Goal: Task Accomplishment & Management: Complete application form

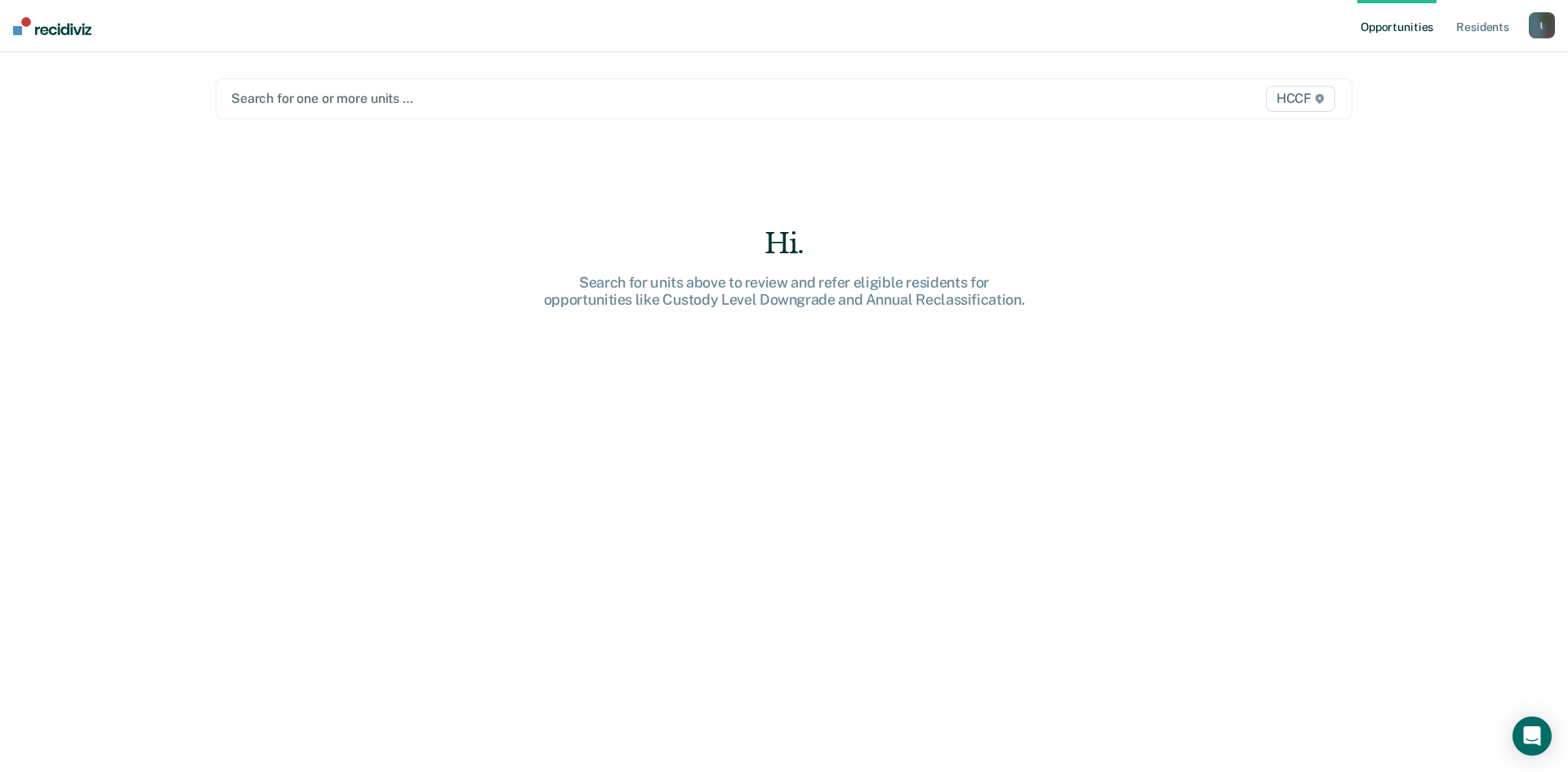
click at [342, 104] on div at bounding box center [617, 98] width 774 height 18
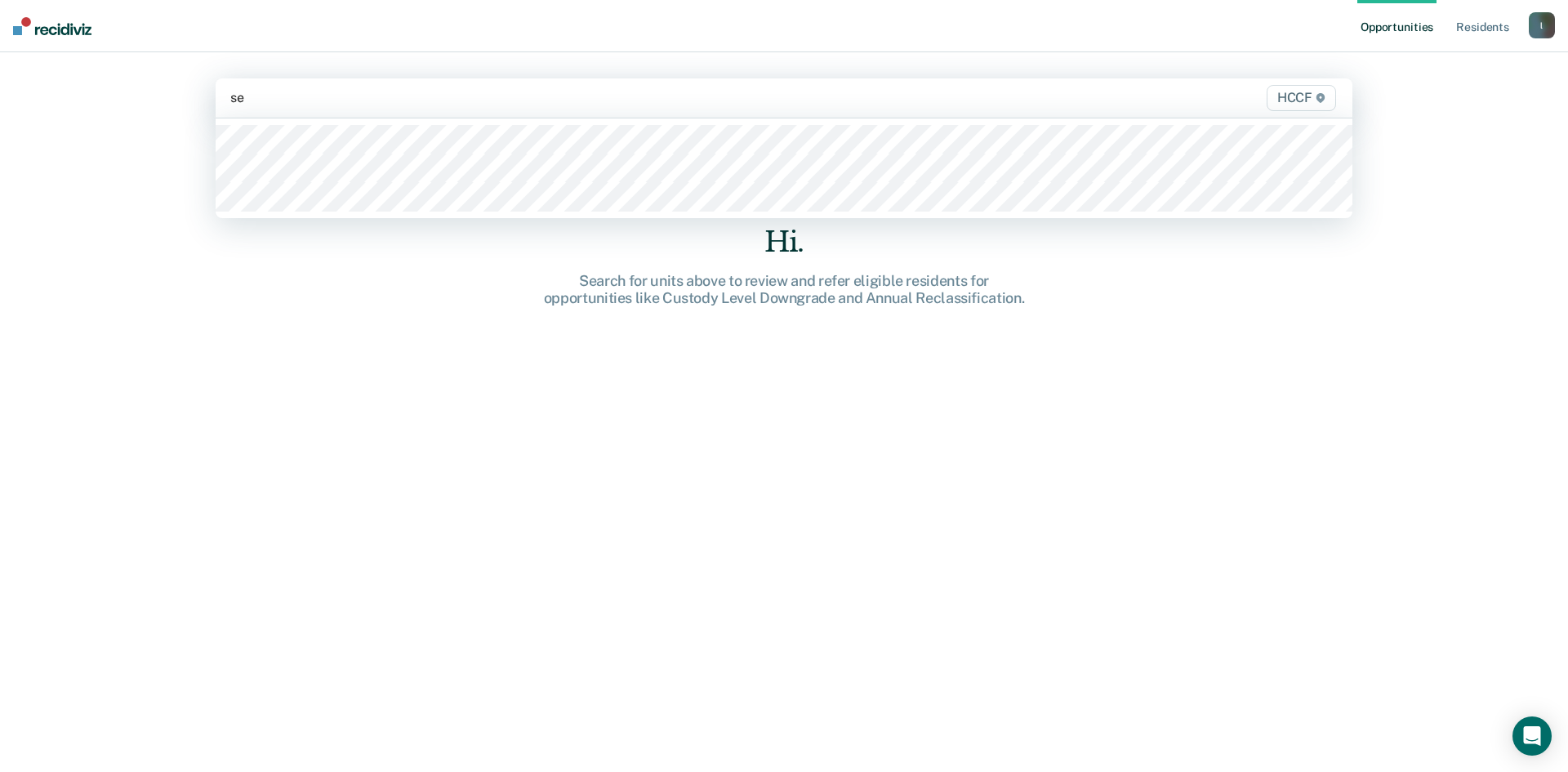
type input "seg"
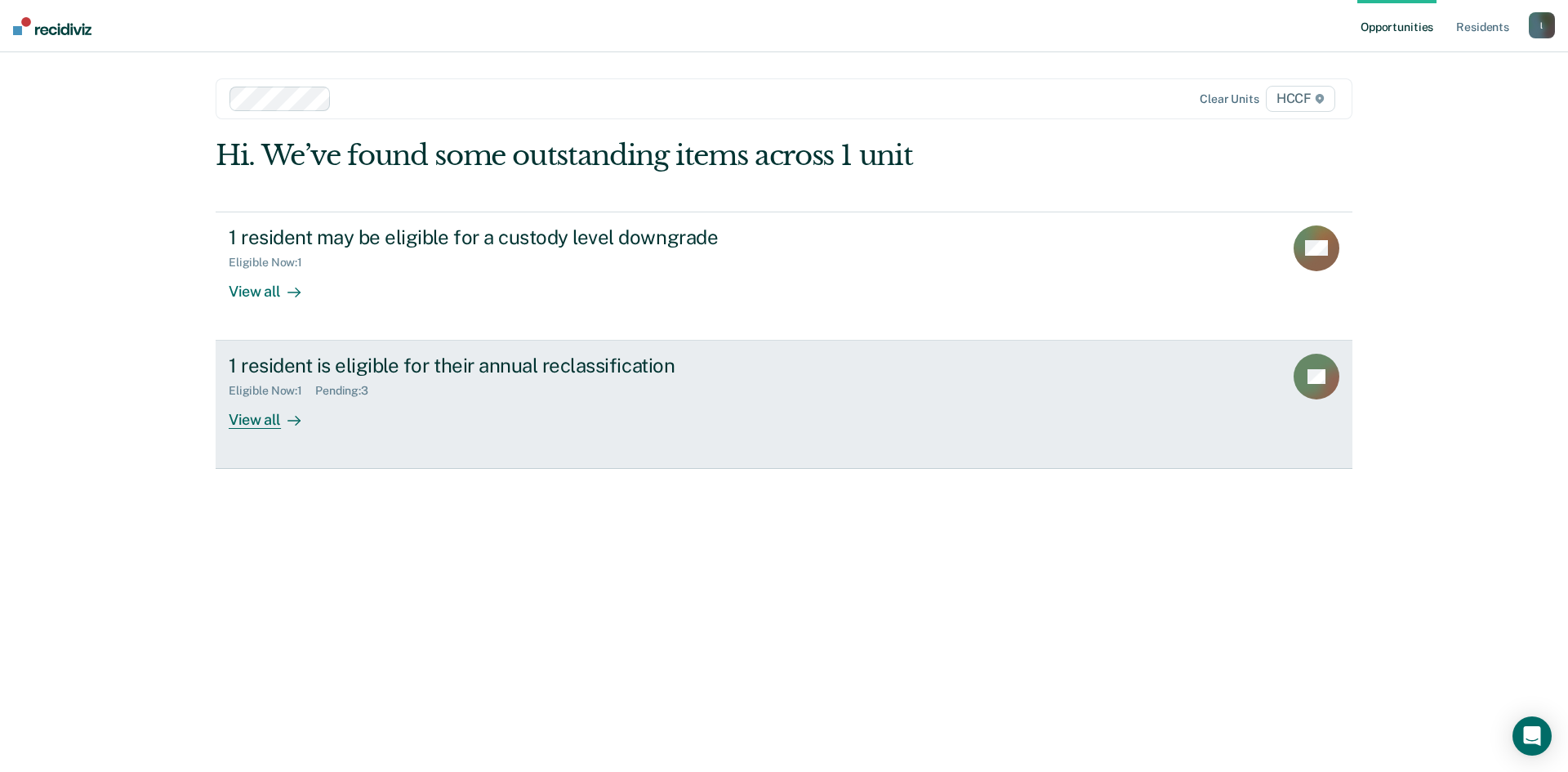
click at [265, 420] on div "View all" at bounding box center [275, 414] width 91 height 32
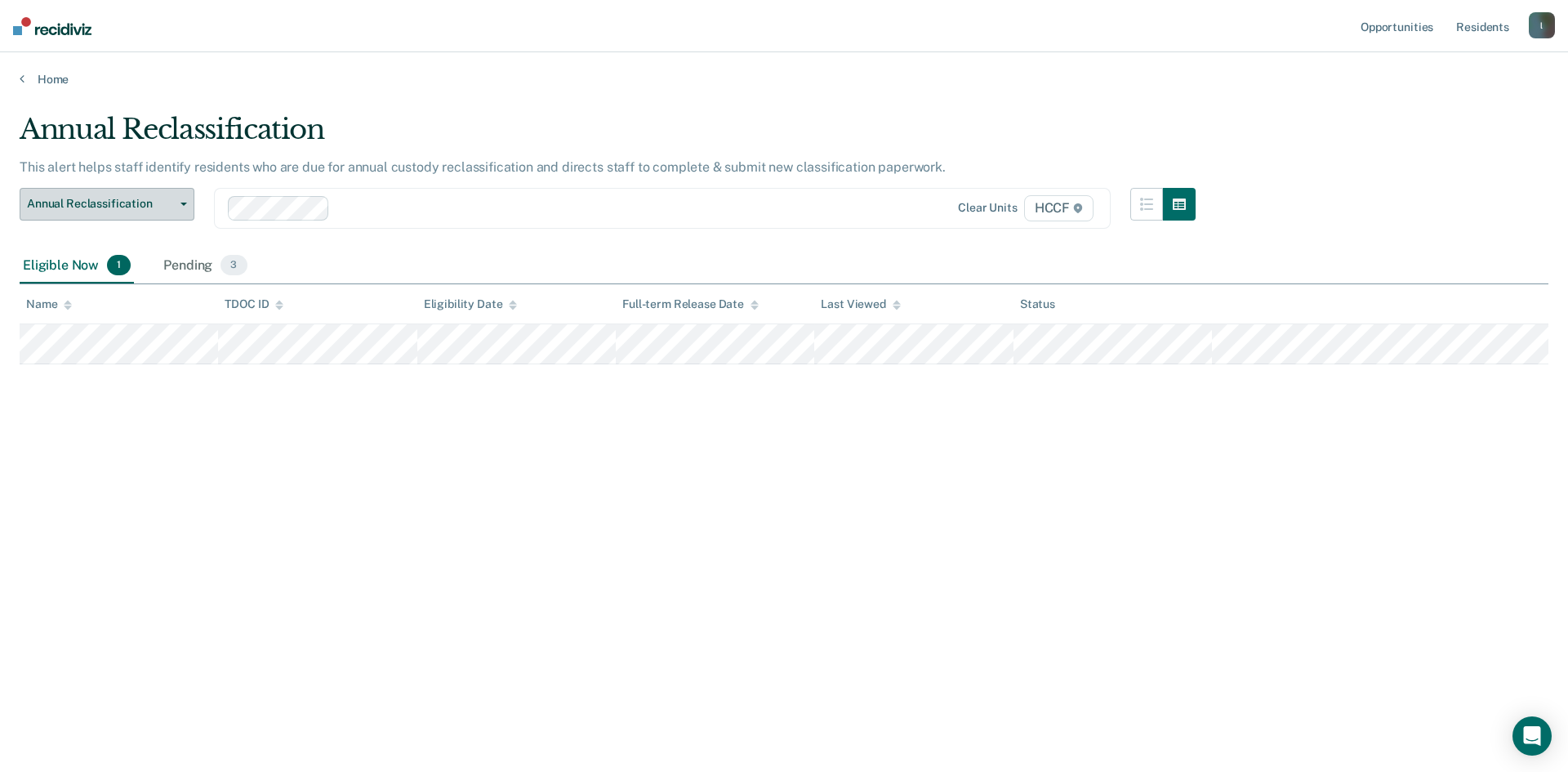
click at [140, 206] on span "Annual Reclassification" at bounding box center [100, 204] width 147 height 14
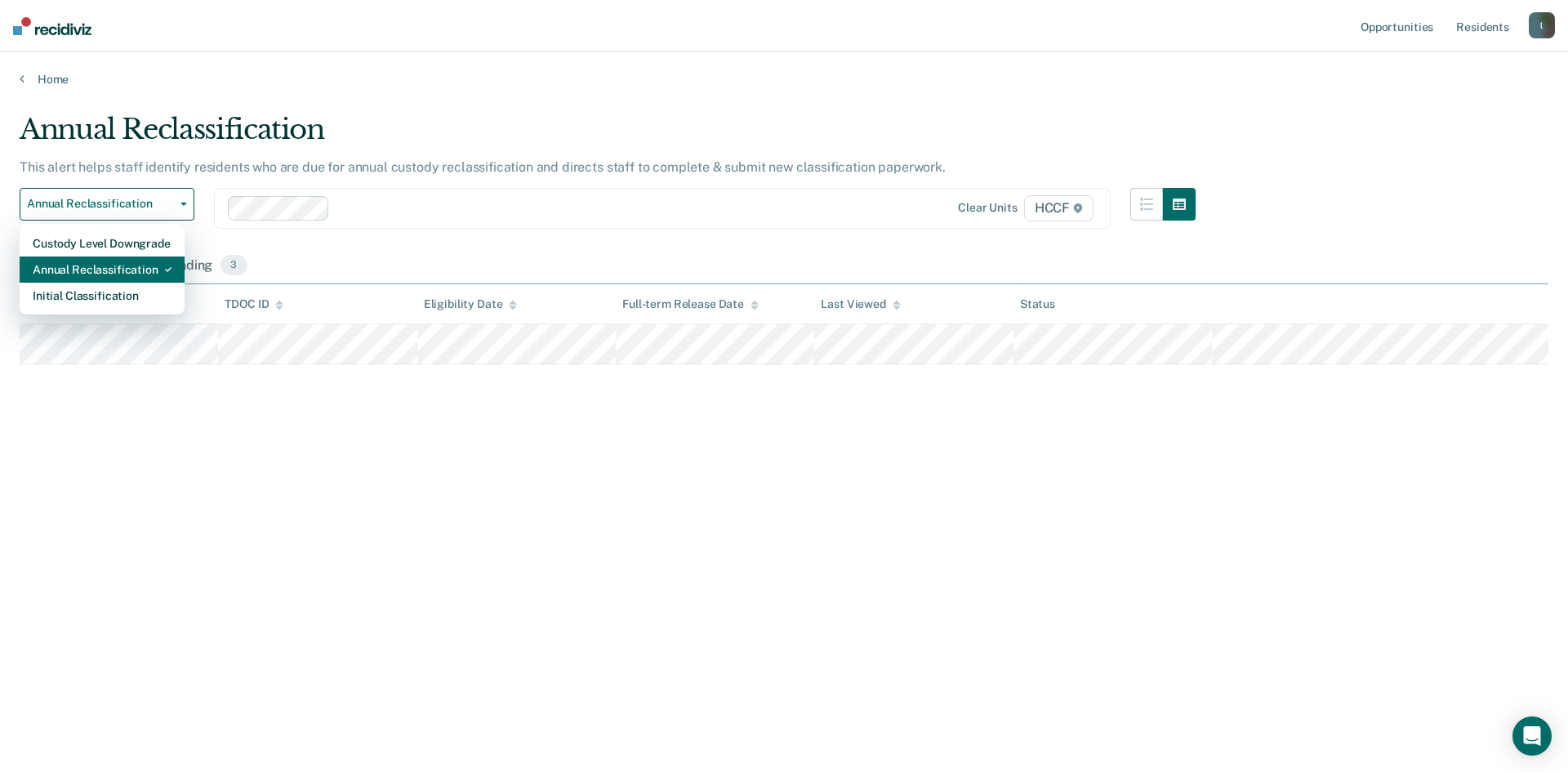
click at [116, 267] on div "Annual Reclassification" at bounding box center [102, 269] width 139 height 26
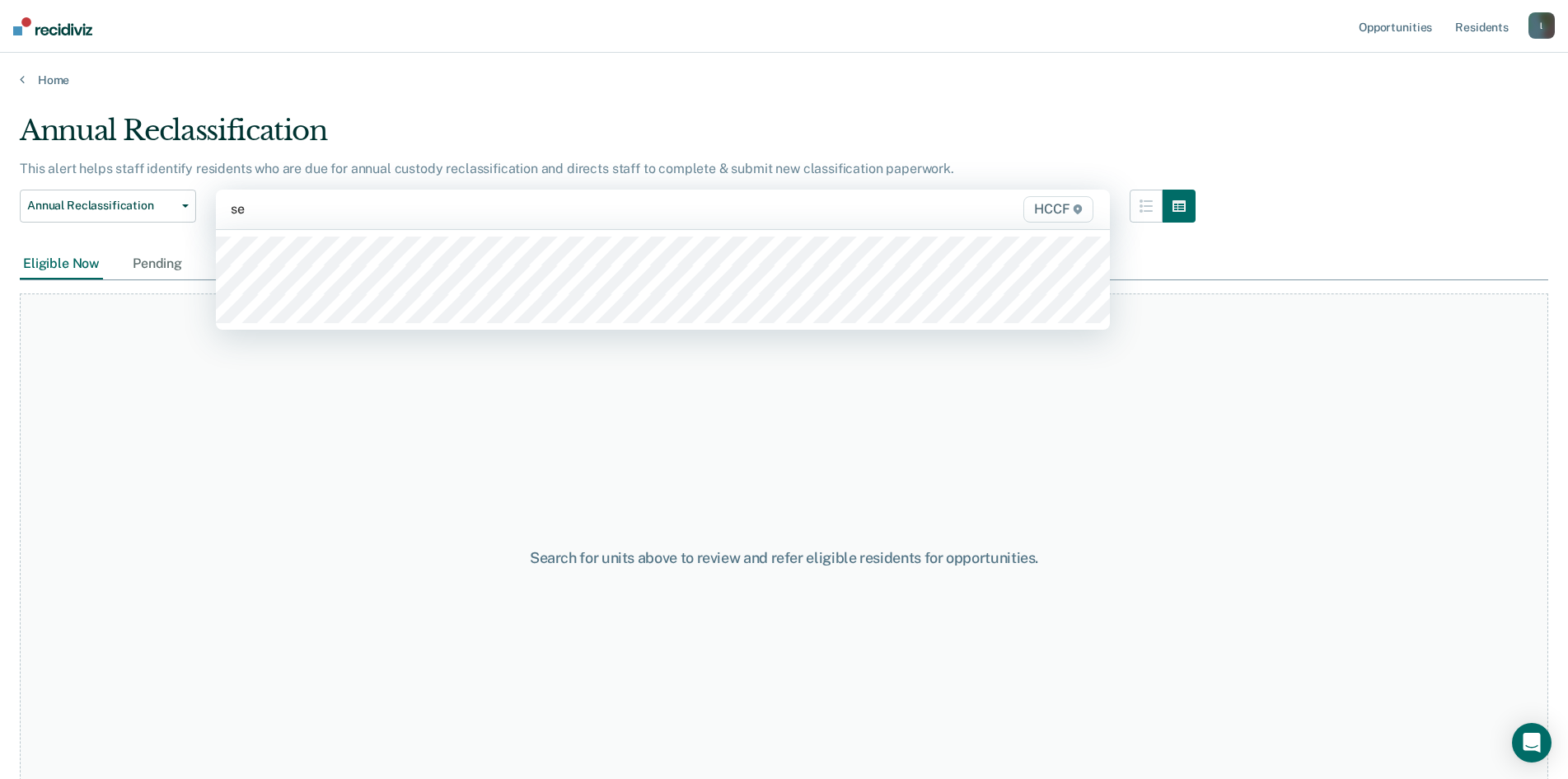
type input "seg"
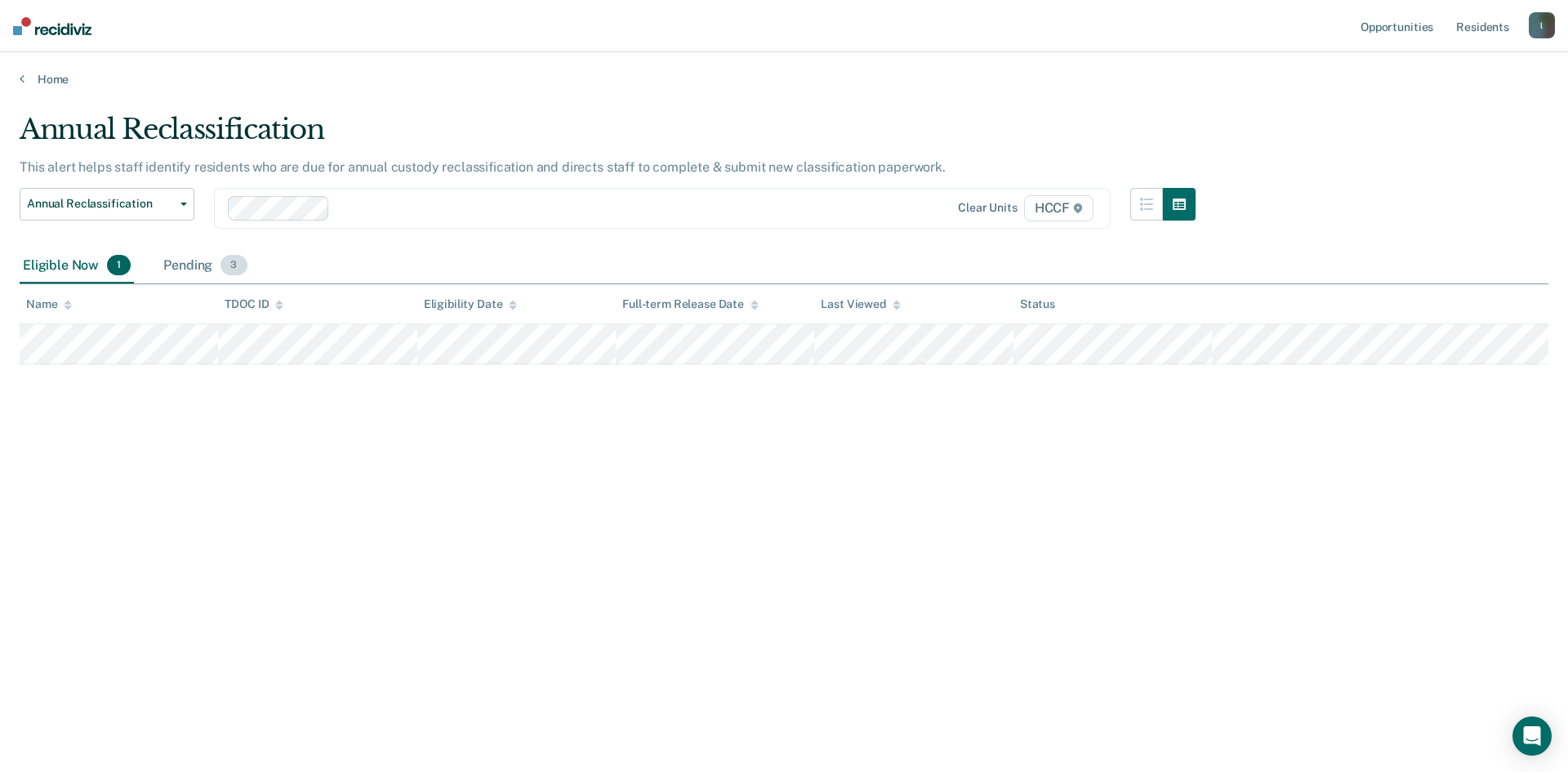
click at [176, 270] on div "Pending 3" at bounding box center [205, 266] width 90 height 36
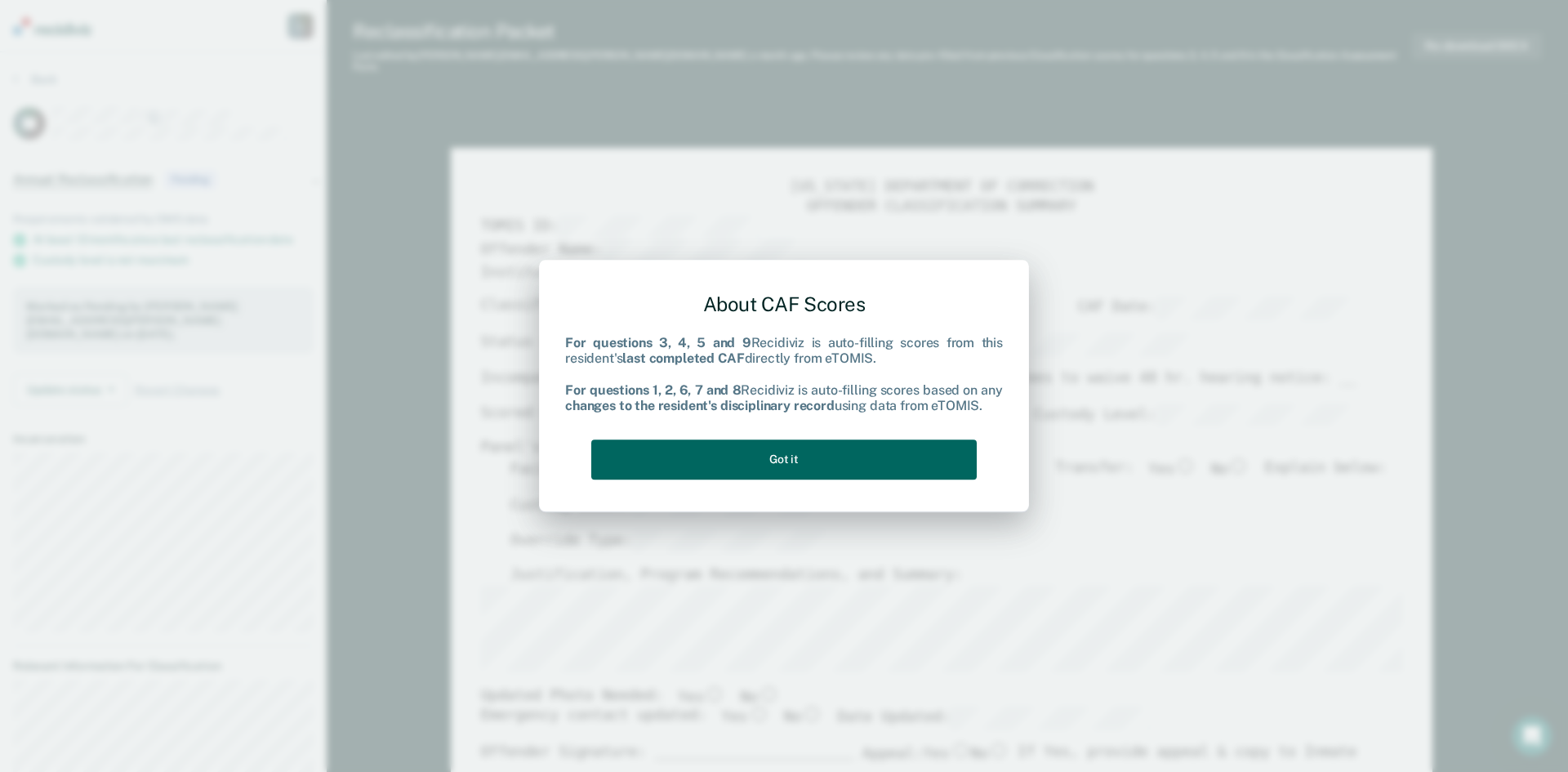
click at [805, 447] on button "Got it" at bounding box center [784, 459] width 385 height 40
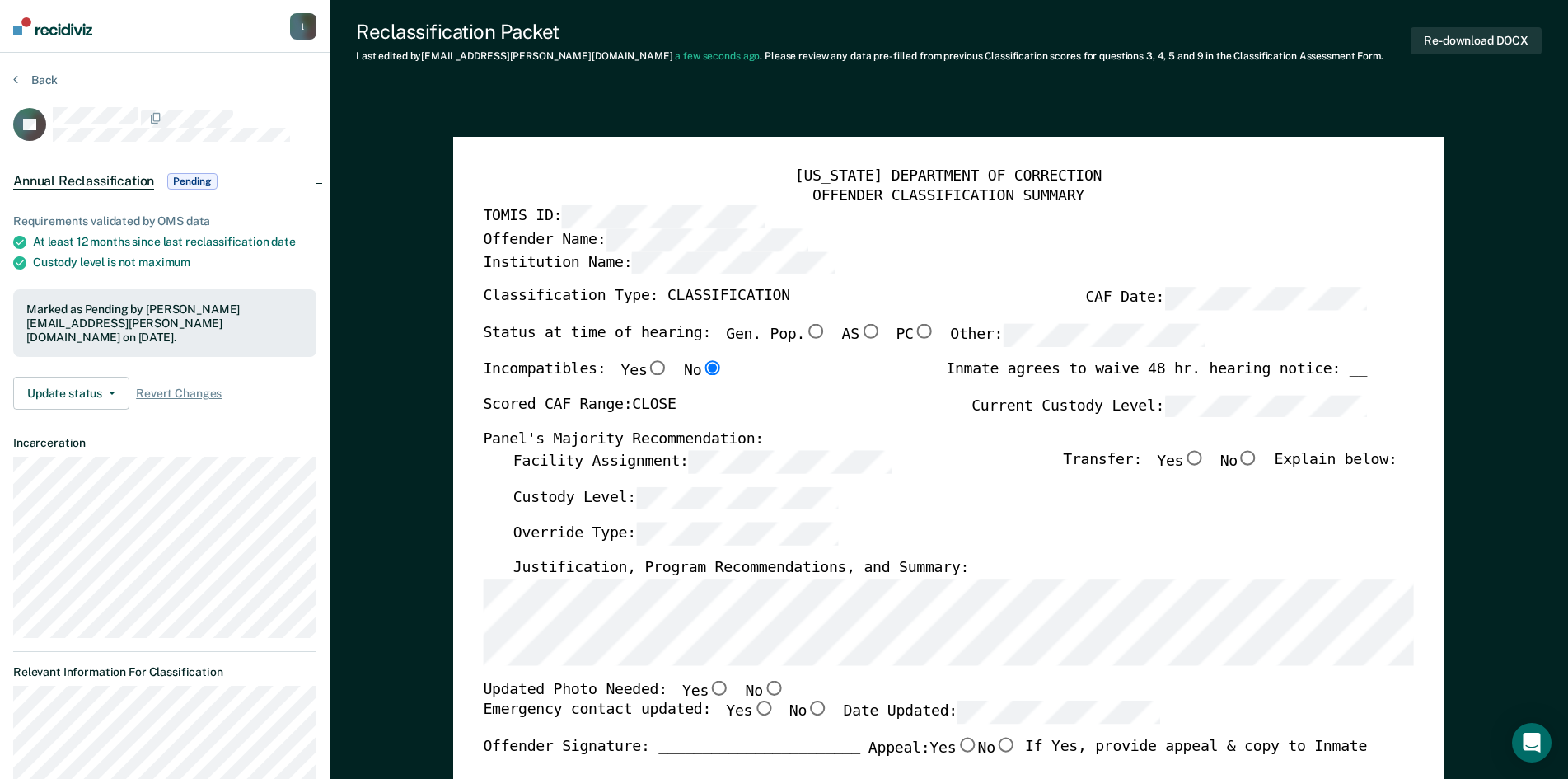
click at [763, 691] on input "No" at bounding box center [774, 687] width 22 height 15
type textarea "x"
radio input "true"
click at [801, 689] on div "Updated Photo Needed: Yes No" at bounding box center [926, 691] width 884 height 22
drag, startPoint x: 774, startPoint y: 685, endPoint x: 783, endPoint y: 680, distance: 10.3
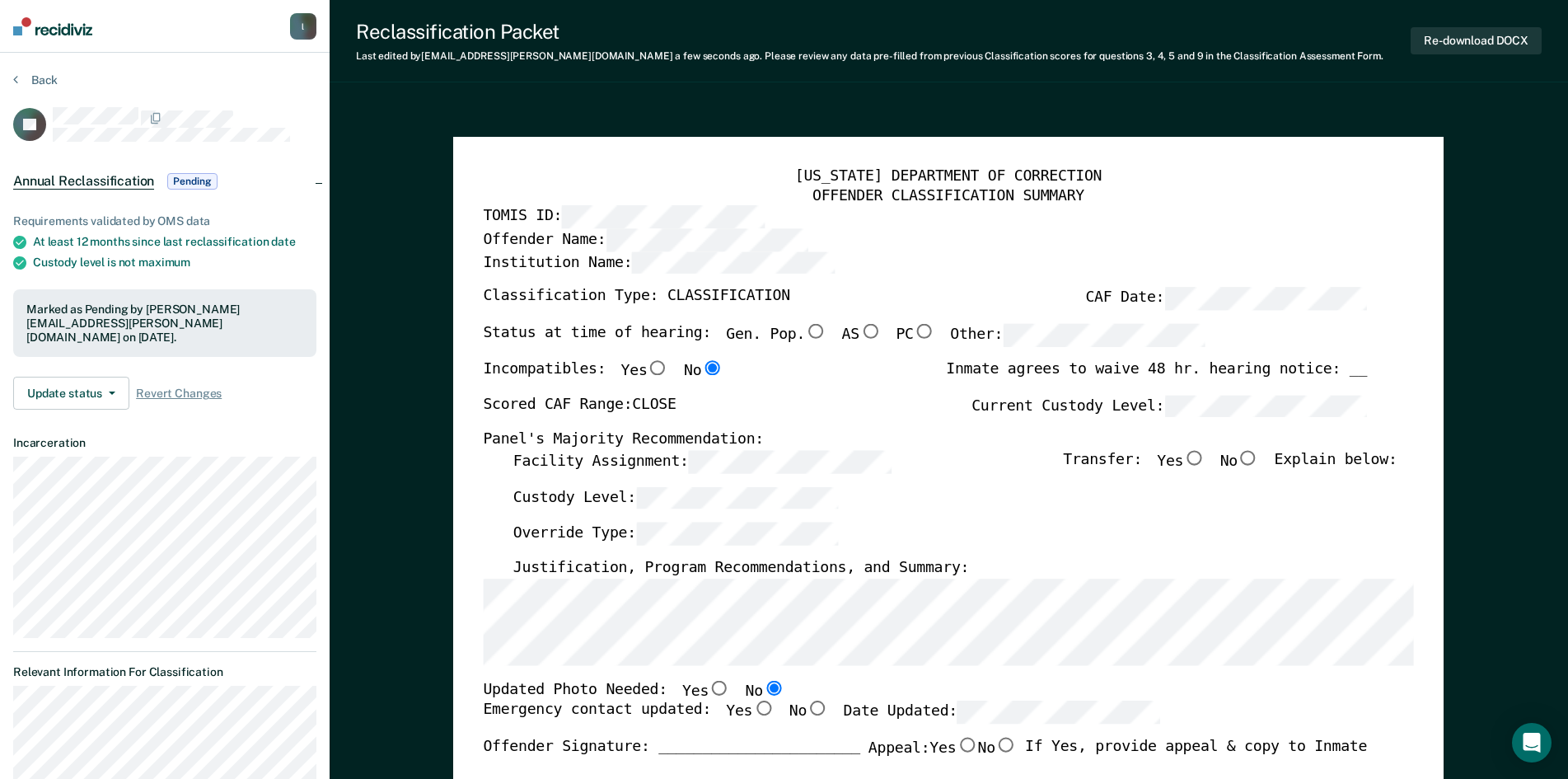
click at [776, 683] on div "Updated Photo Needed: Yes No" at bounding box center [926, 691] width 884 height 22
click at [783, 680] on div "Updated Photo Needed: Yes No" at bounding box center [926, 691] width 884 height 22
click at [808, 681] on div "Updated Photo Needed: Yes No" at bounding box center [926, 691] width 884 height 22
click at [777, 696] on div "Updated Photo Needed: Yes No" at bounding box center [926, 691] width 884 height 22
click at [753, 708] on input "Yes" at bounding box center [764, 708] width 22 height 15
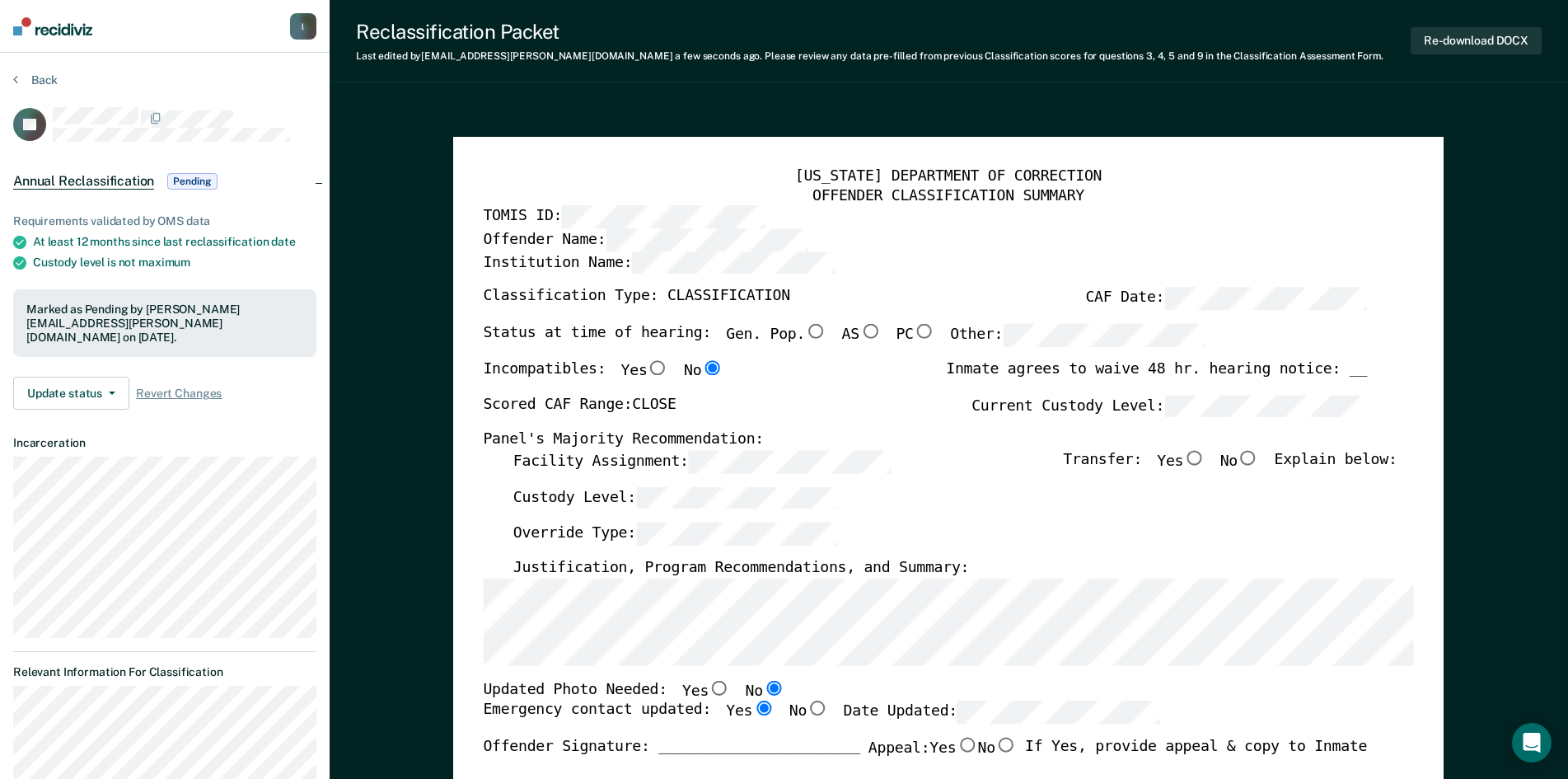
type textarea "x"
radio input "true"
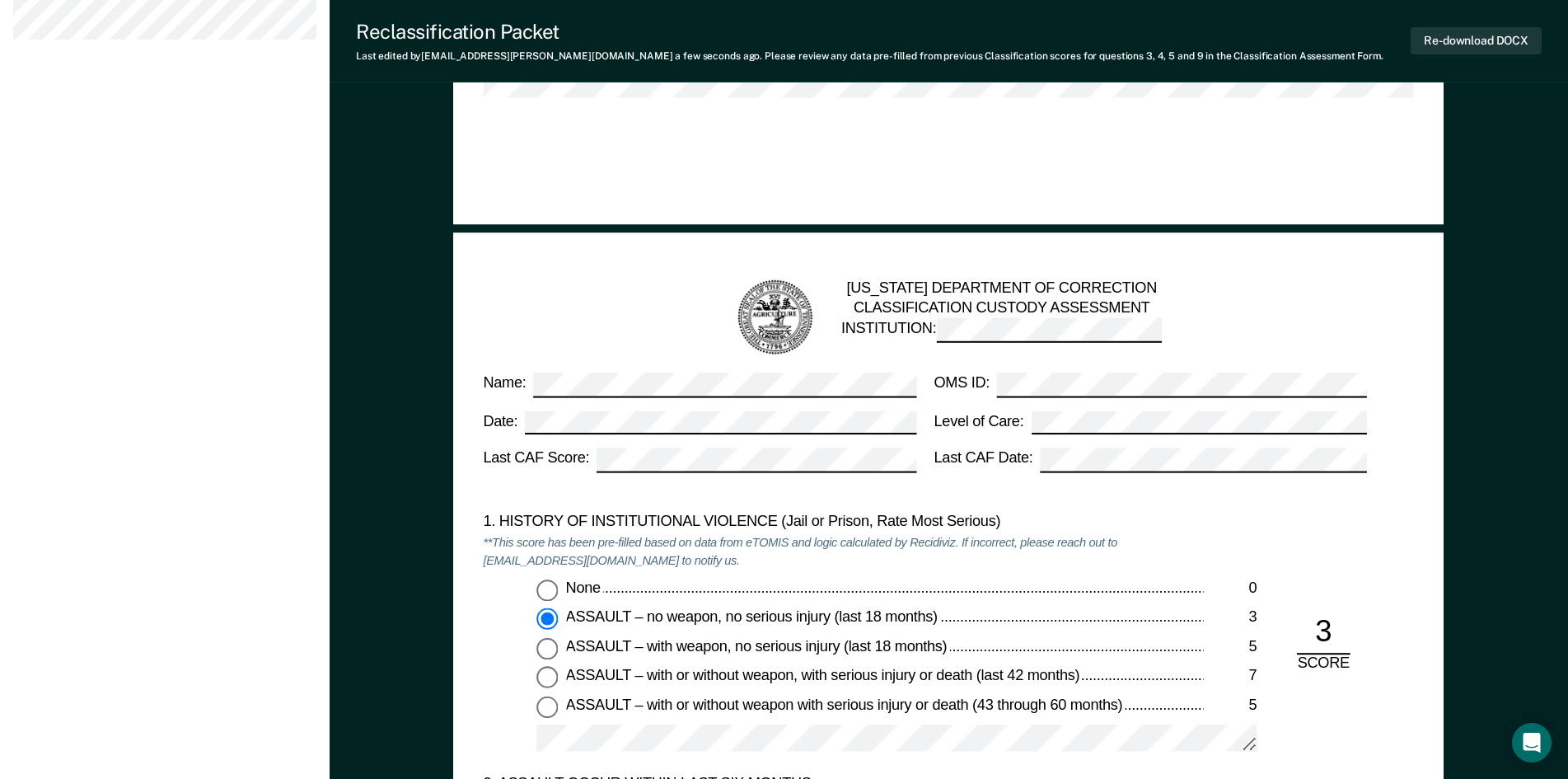
scroll to position [1237, 0]
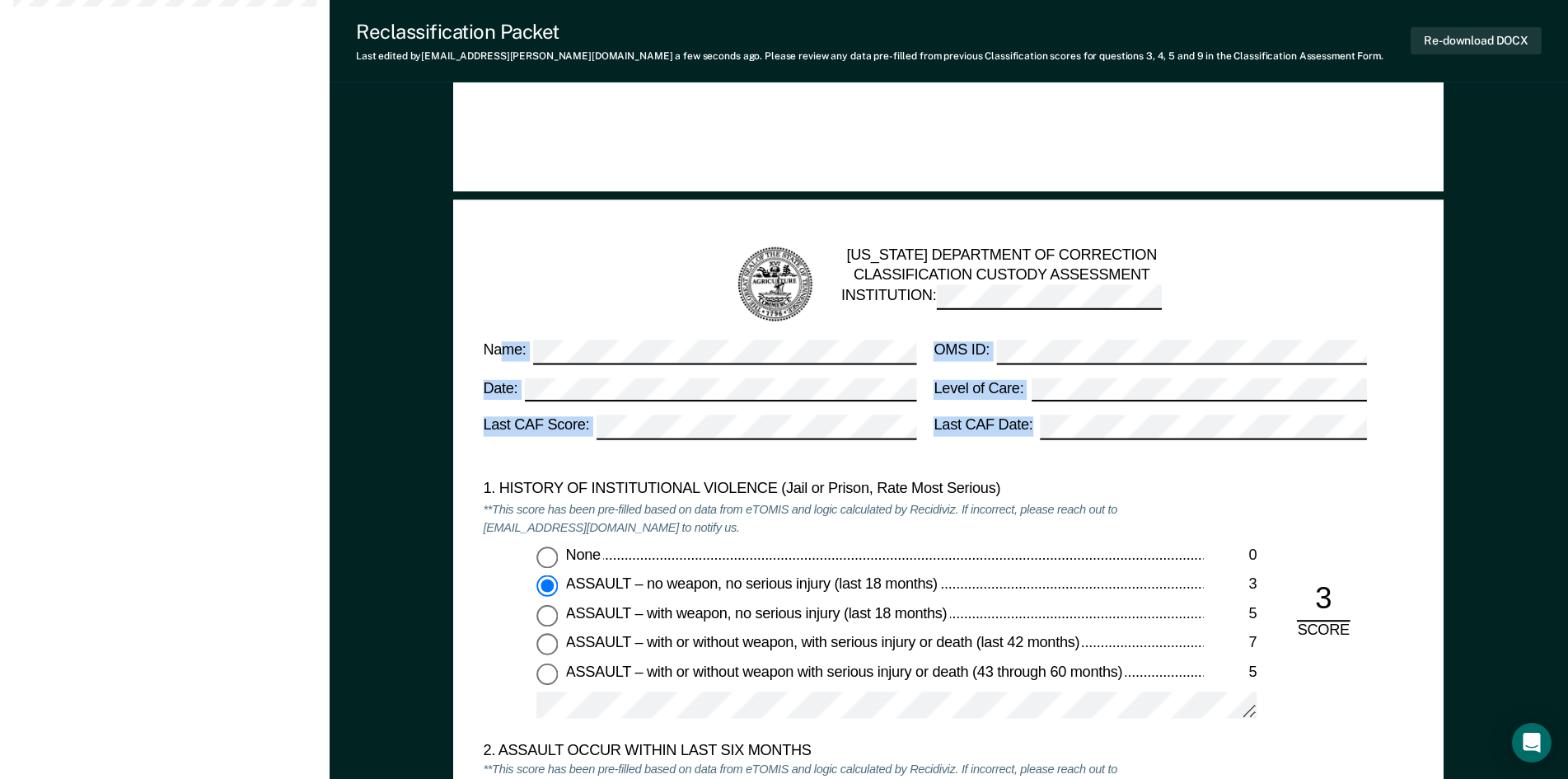
drag, startPoint x: 1394, startPoint y: 444, endPoint x: 501, endPoint y: 351, distance: 897.8
drag, startPoint x: 496, startPoint y: 361, endPoint x: 490, endPoint y: 352, distance: 10.8
click at [493, 361] on label "Name:" at bounding box center [700, 352] width 433 height 24
drag, startPoint x: 482, startPoint y: 338, endPoint x: 1408, endPoint y: 434, distance: 931.0
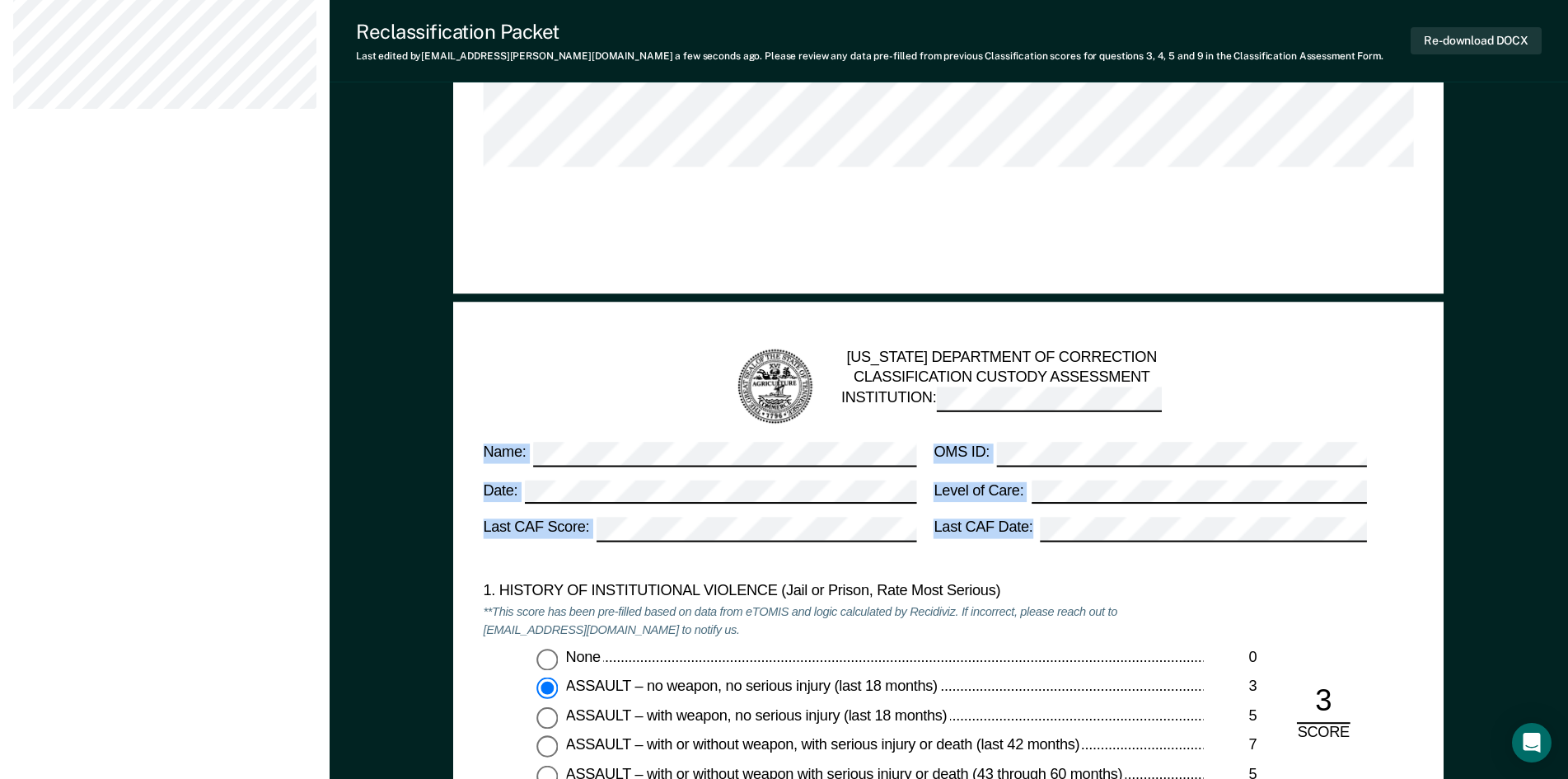
scroll to position [1154, 0]
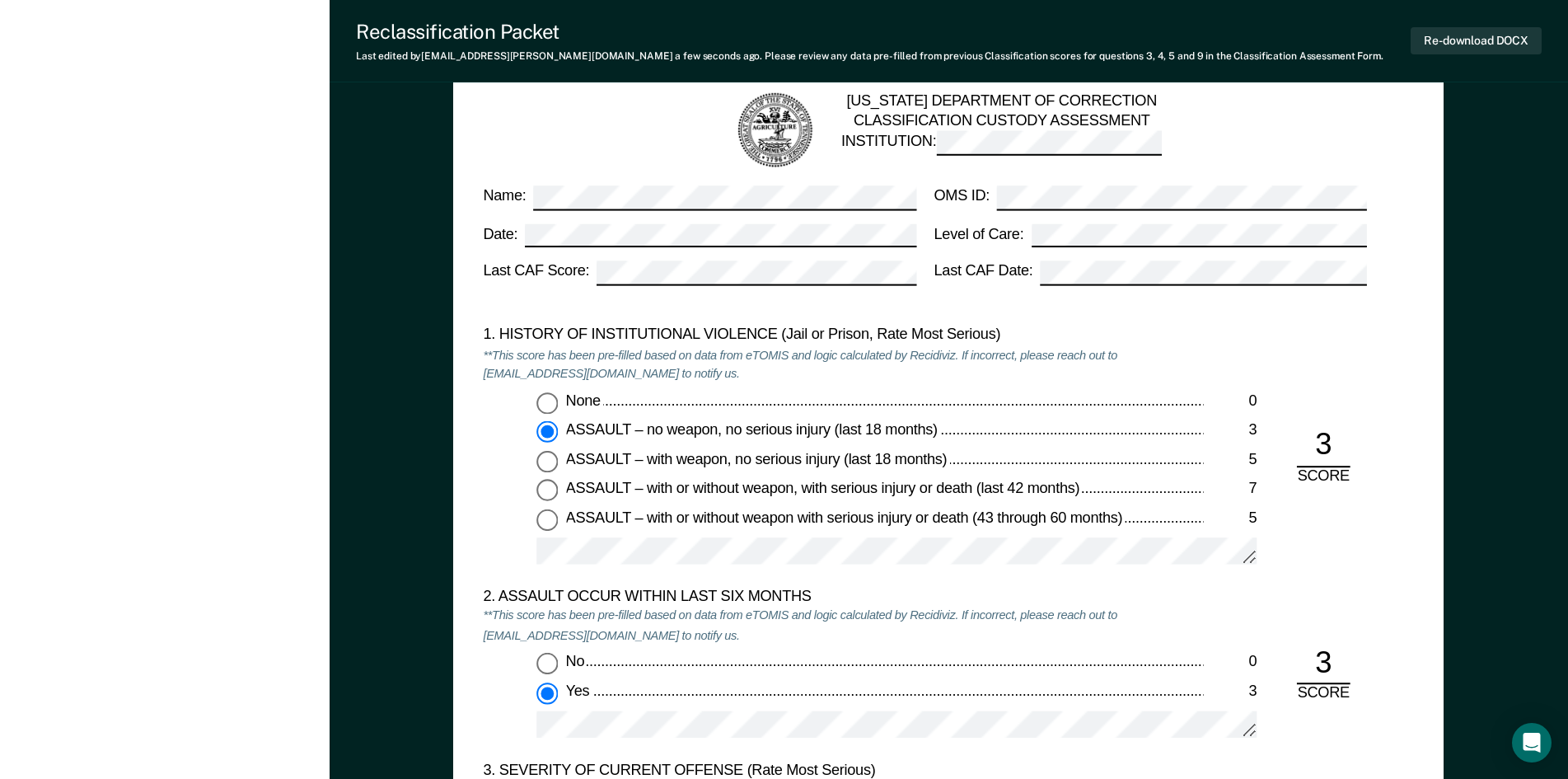
scroll to position [1484, 0]
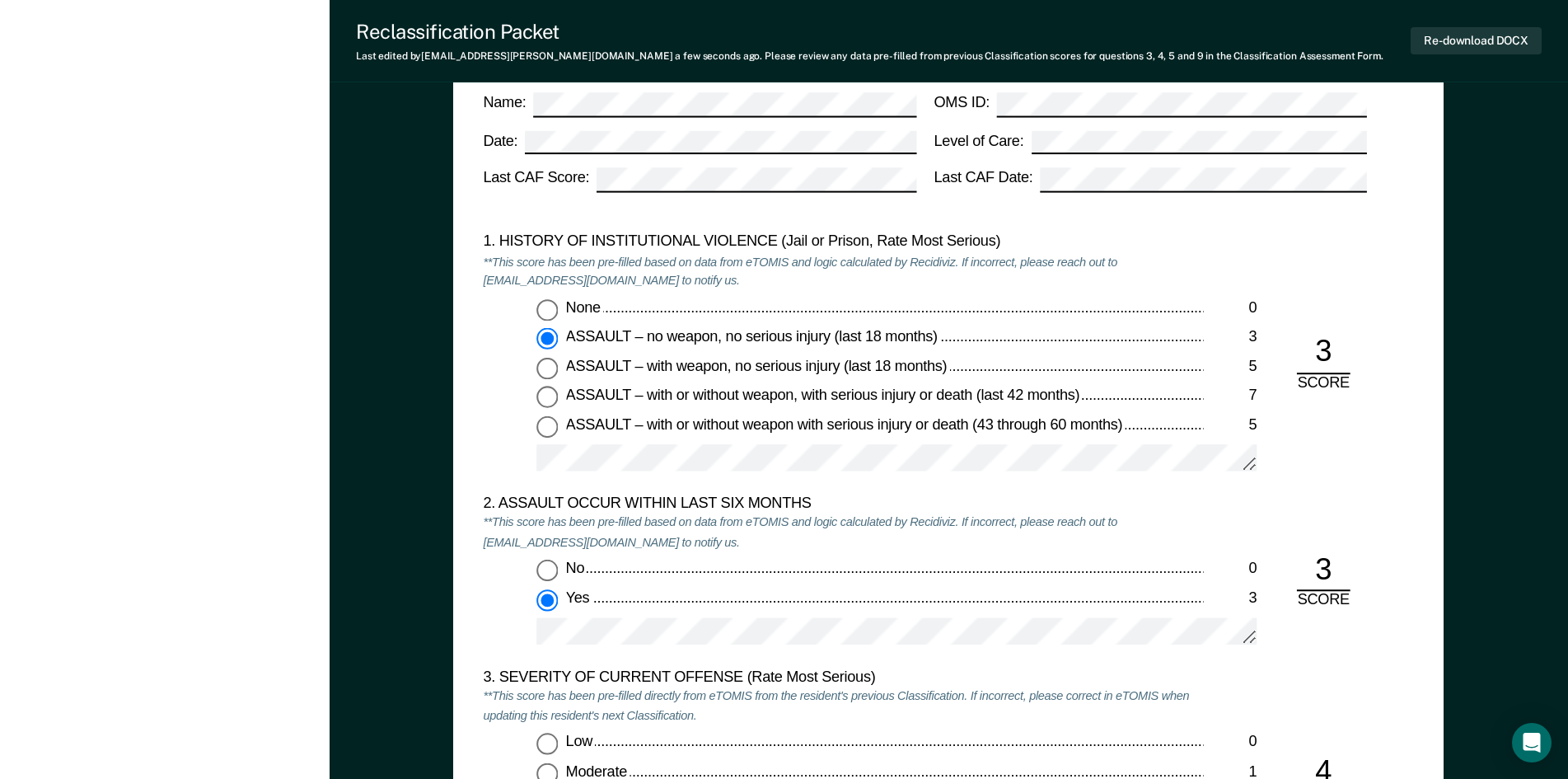
click at [1299, 472] on div "1. HISTORY OF INSTITUTIONAL VIOLENCE (Jail or Prison, Rate Most Serious) **This…" at bounding box center [949, 364] width 930 height 262
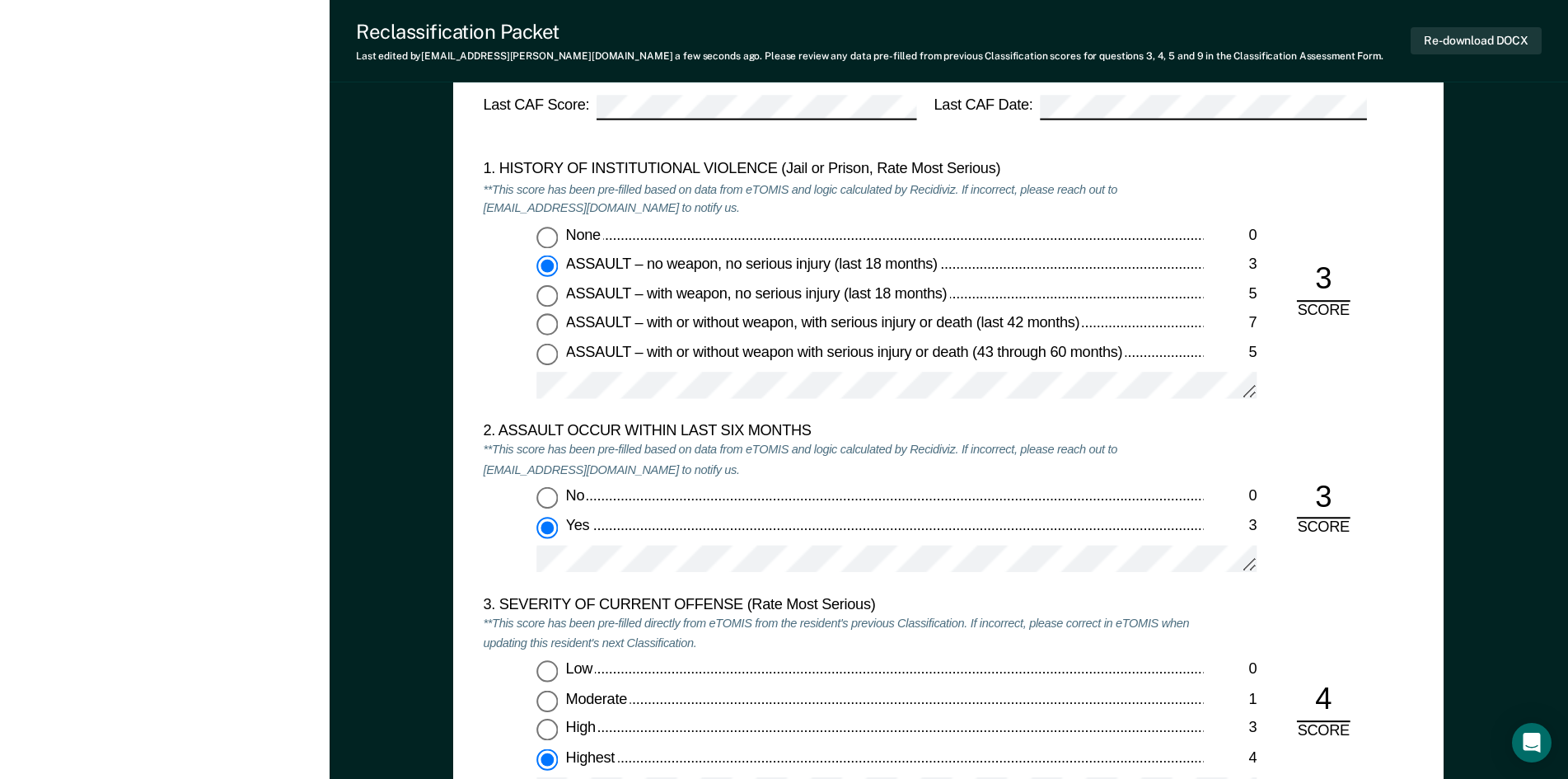
scroll to position [1401, 0]
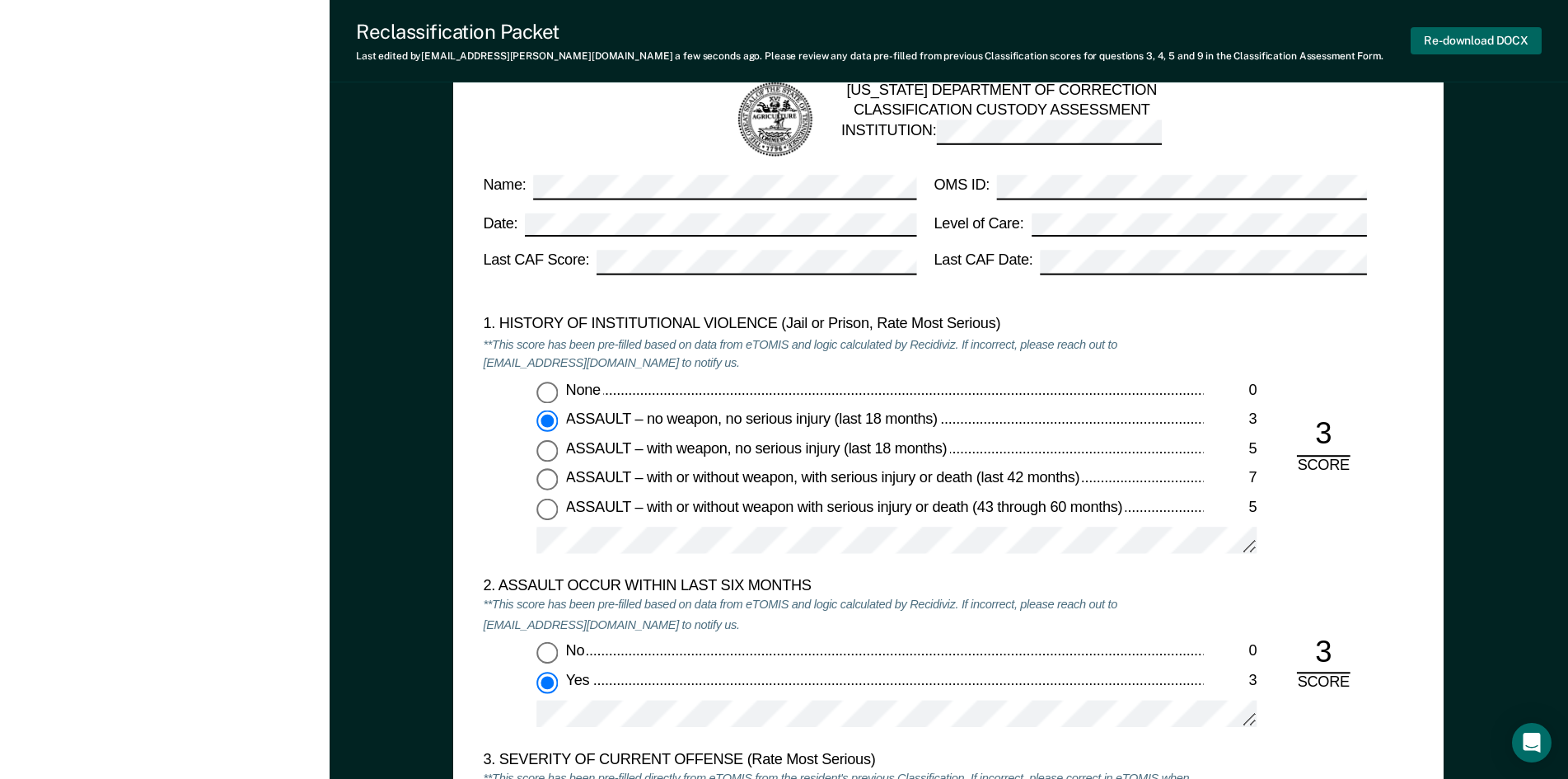
click at [1479, 40] on button "Re-download DOCX" at bounding box center [1476, 41] width 131 height 27
type textarea "x"
